Goal: Navigation & Orientation: Find specific page/section

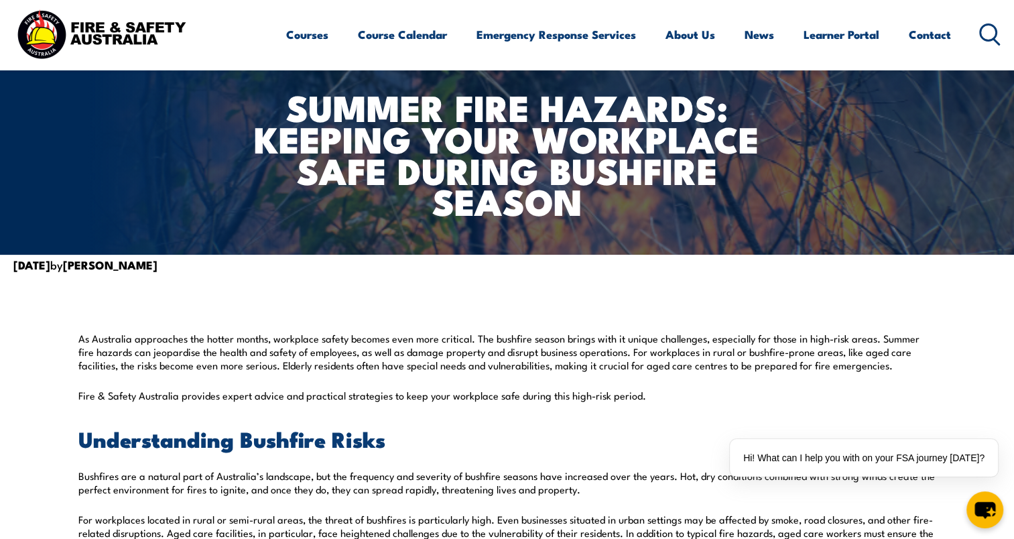
scroll to position [134, 0]
click at [836, 35] on link "Learner Portal" at bounding box center [841, 35] width 76 height 36
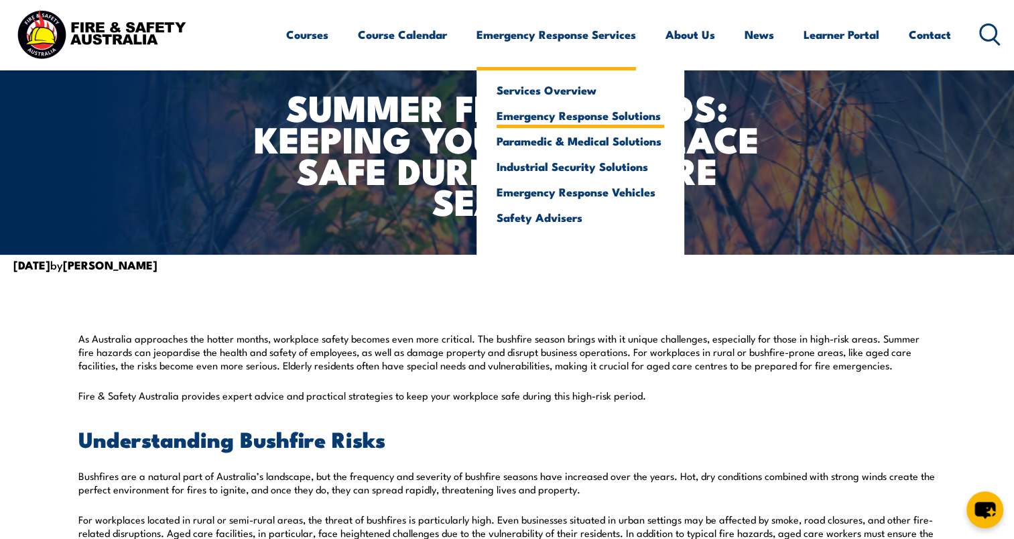
click at [538, 115] on link "Emergency Response Solutions" at bounding box center [581, 115] width 168 height 12
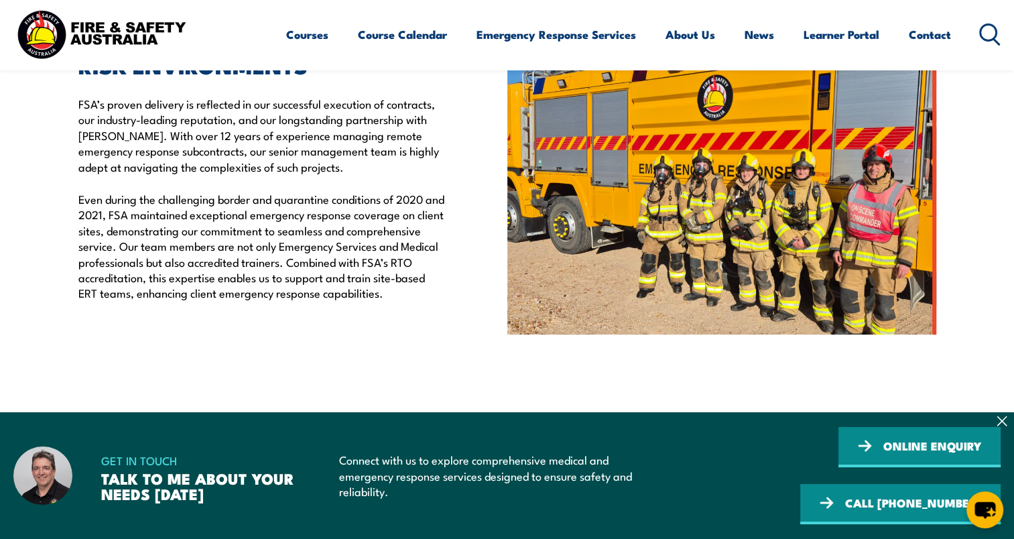
scroll to position [469, 0]
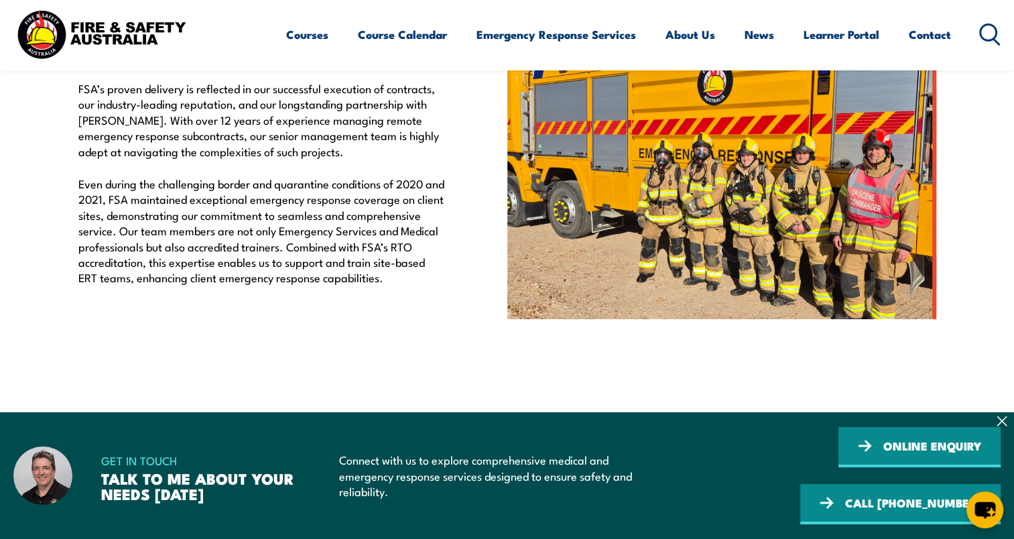
click at [1003, 421] on icon at bounding box center [1001, 420] width 11 height 11
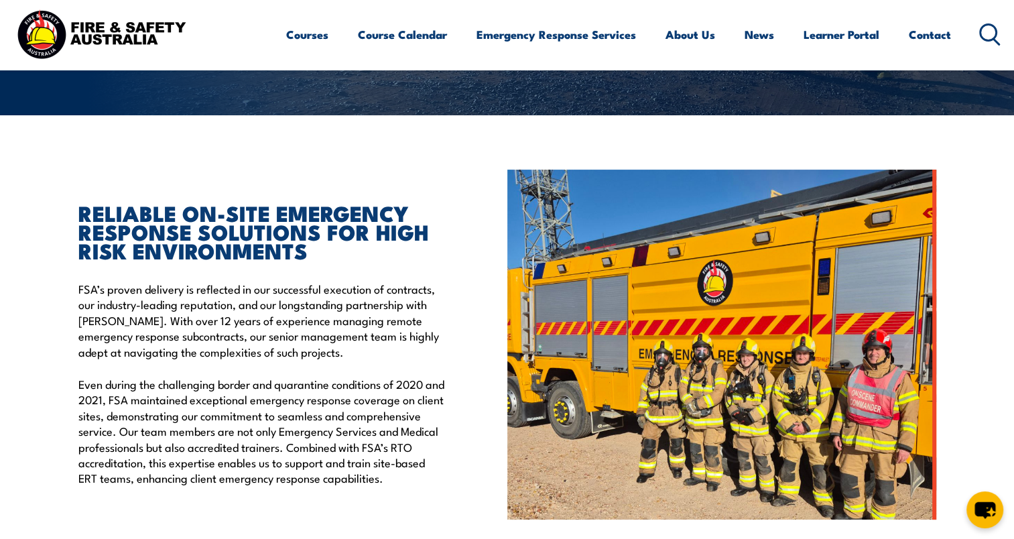
scroll to position [335, 0]
